Goal: Communication & Community: Ask a question

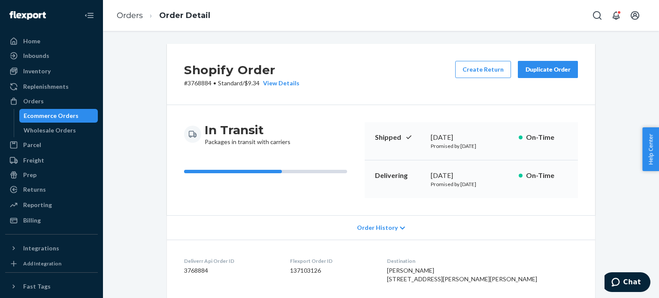
scroll to position [336, 0]
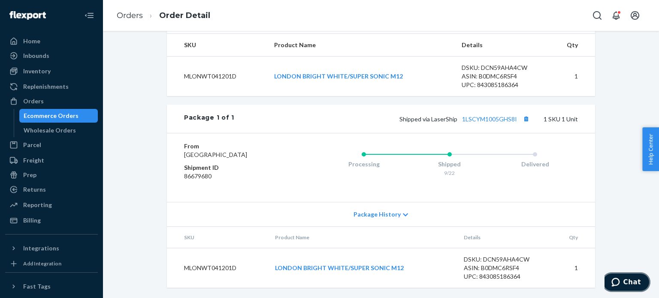
click at [645, 275] on button "Chat" at bounding box center [626, 283] width 49 height 20
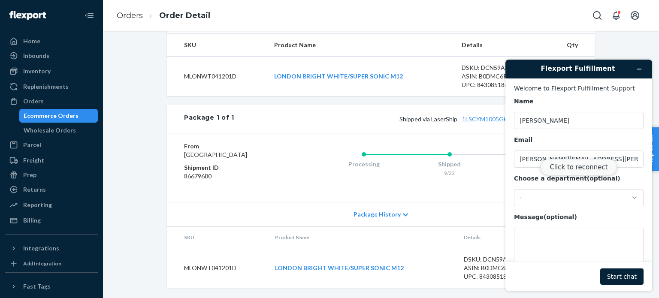
click at [573, 173] on button "Click to reconnect" at bounding box center [579, 167] width 76 height 16
click at [543, 246] on textarea "Message (optional)" at bounding box center [579, 252] width 130 height 48
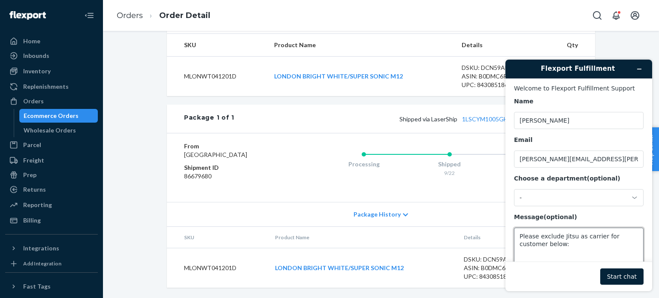
scroll to position [2, 0]
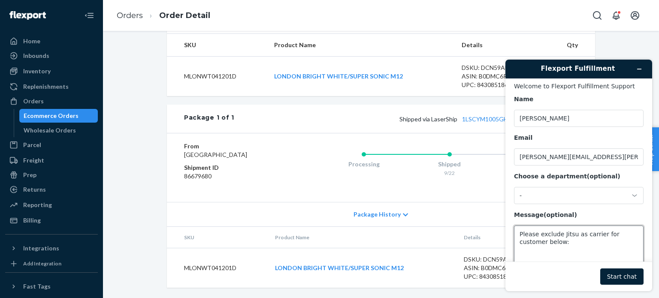
paste textarea "[PERSON_NAME] [STREET_ADDRESS]"
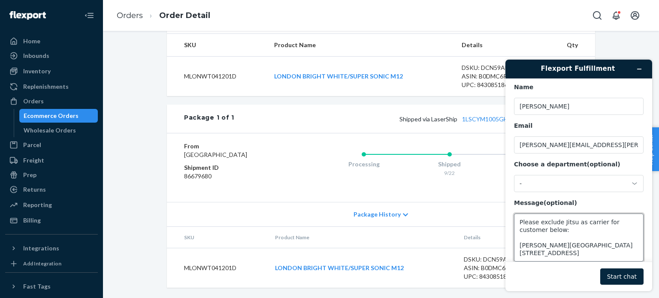
type textarea "Please exclude Jitsu as carrier for customer below: [PERSON_NAME][GEOGRAPHIC_DA…"
click at [622, 274] on button "Start chat" at bounding box center [622, 277] width 43 height 16
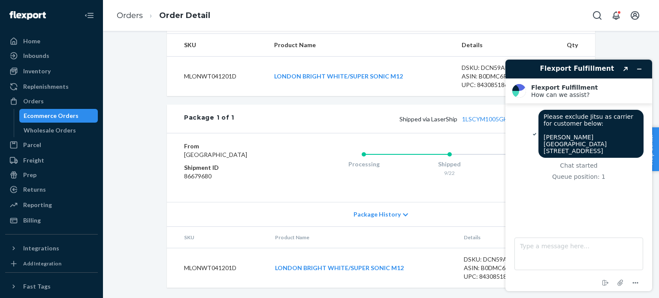
click at [570, 154] on span "Please exclude Jitsu as carrier for customer below: [PERSON_NAME][GEOGRAPHIC_DA…" at bounding box center [589, 133] width 91 height 41
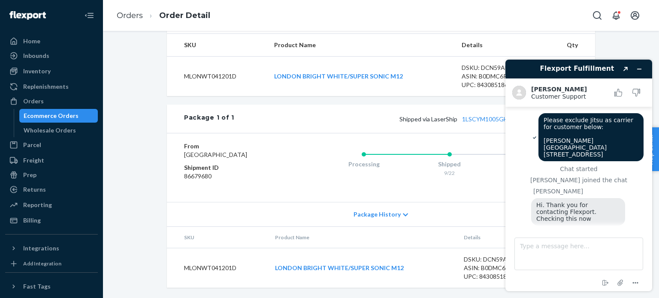
scroll to position [21, 0]
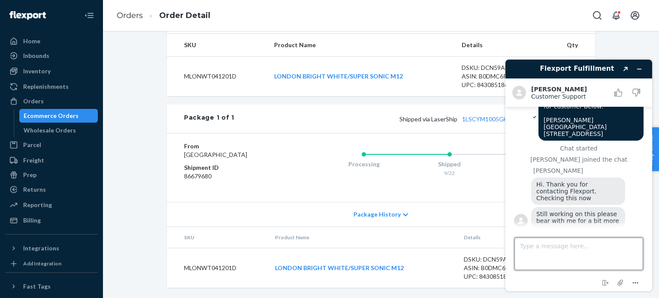
click at [541, 243] on textarea "Type a message here..." at bounding box center [579, 254] width 129 height 33
click at [544, 255] on textarea "Type a message here..." at bounding box center [579, 254] width 129 height 33
type textarea "Sure, thanks!"
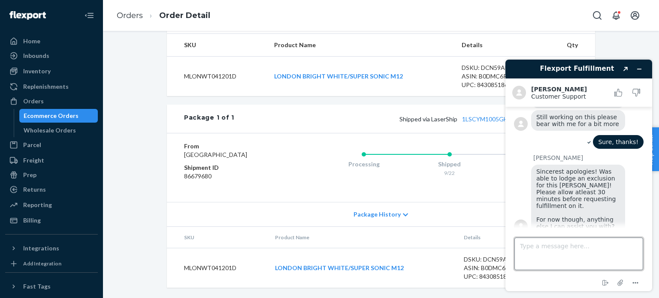
scroll to position [117, 0]
click at [586, 183] on span "Sincerest apologies! Was able to lodge an exclusion for this [PERSON_NAME]! Ple…" at bounding box center [578, 200] width 82 height 62
click at [565, 246] on textarea "Type a message here..." at bounding box center [579, 254] width 129 height 33
type textarea "That is all for now, thanks again!"
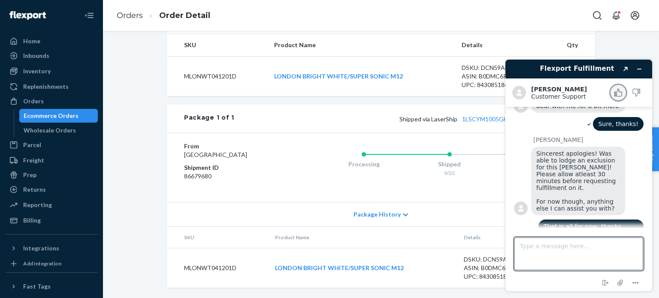
click at [615, 88] on button "Rate this chat as good" at bounding box center [619, 93] width 18 height 18
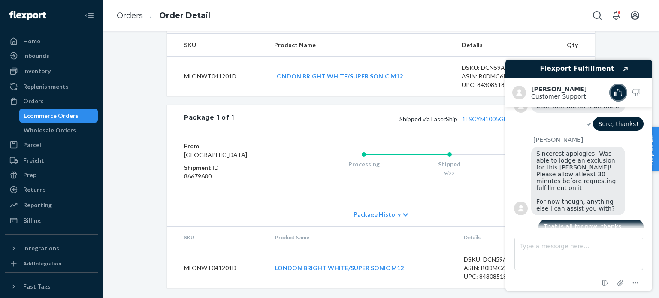
scroll to position [168, 0]
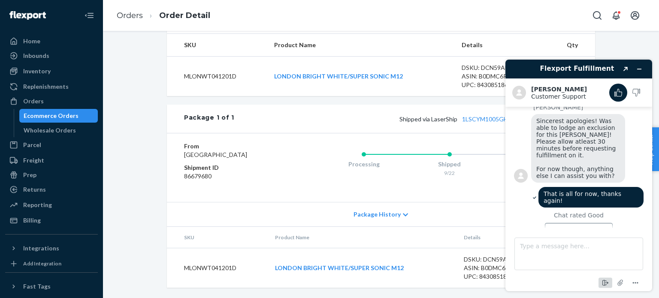
click at [605, 285] on icon "End chat" at bounding box center [606, 283] width 10 height 10
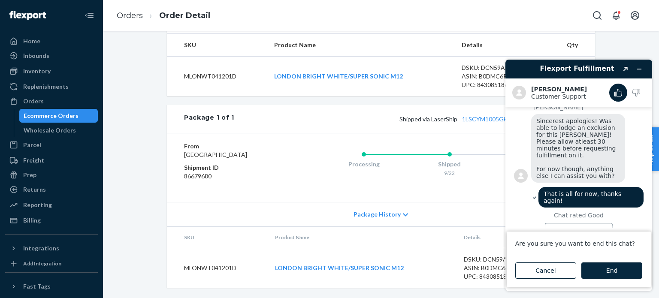
click at [607, 269] on button "End" at bounding box center [612, 271] width 61 height 16
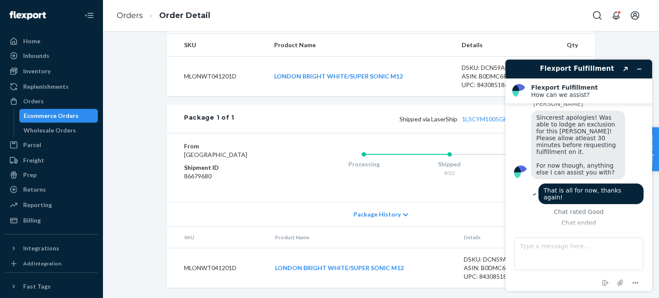
scroll to position [156, 0]
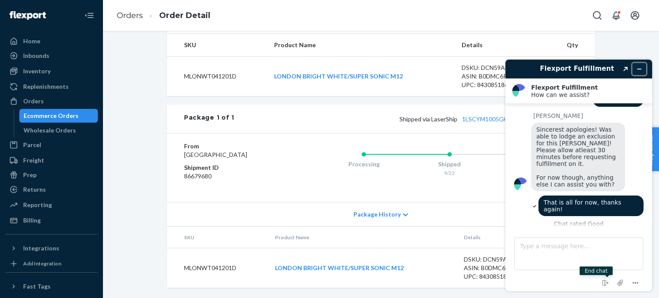
click at [644, 72] on button "Minimize widget" at bounding box center [640, 69] width 14 height 12
